Goal: Information Seeking & Learning: Find specific page/section

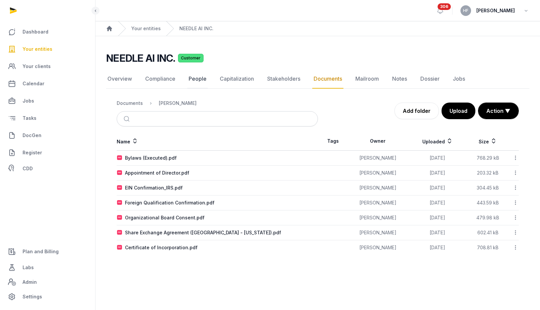
click at [199, 79] on link "People" at bounding box center [197, 78] width 21 height 19
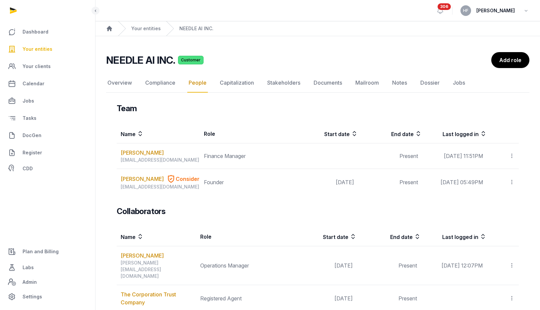
click at [151, 151] on link "[PERSON_NAME]" at bounding box center [142, 153] width 43 height 8
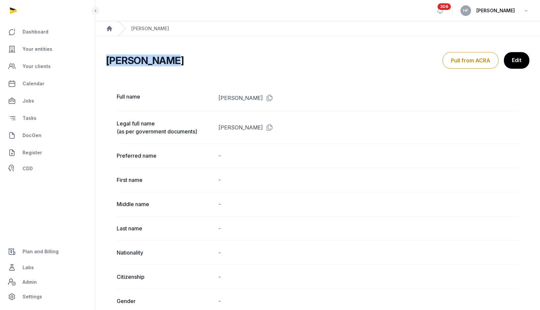
drag, startPoint x: 121, startPoint y: 60, endPoint x: 184, endPoint y: 60, distance: 62.7
click at [184, 60] on div "[PERSON_NAME] Pull from ACRA Edit" at bounding box center [318, 60] width 424 height 17
copy h2 "[PERSON_NAME]"
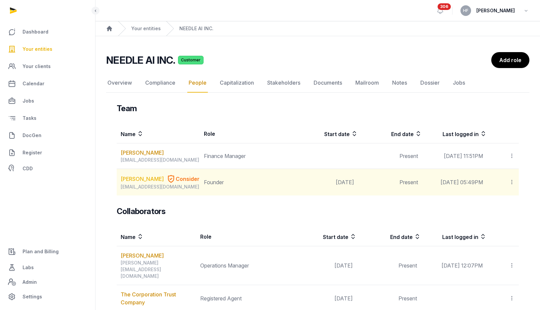
click at [130, 177] on link "[PERSON_NAME]" at bounding box center [142, 179] width 43 height 8
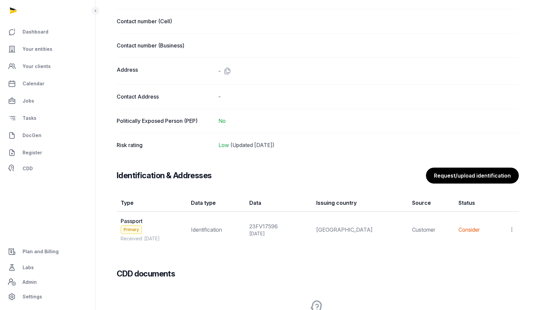
scroll to position [433, 0]
